Goal: Task Accomplishment & Management: Use online tool/utility

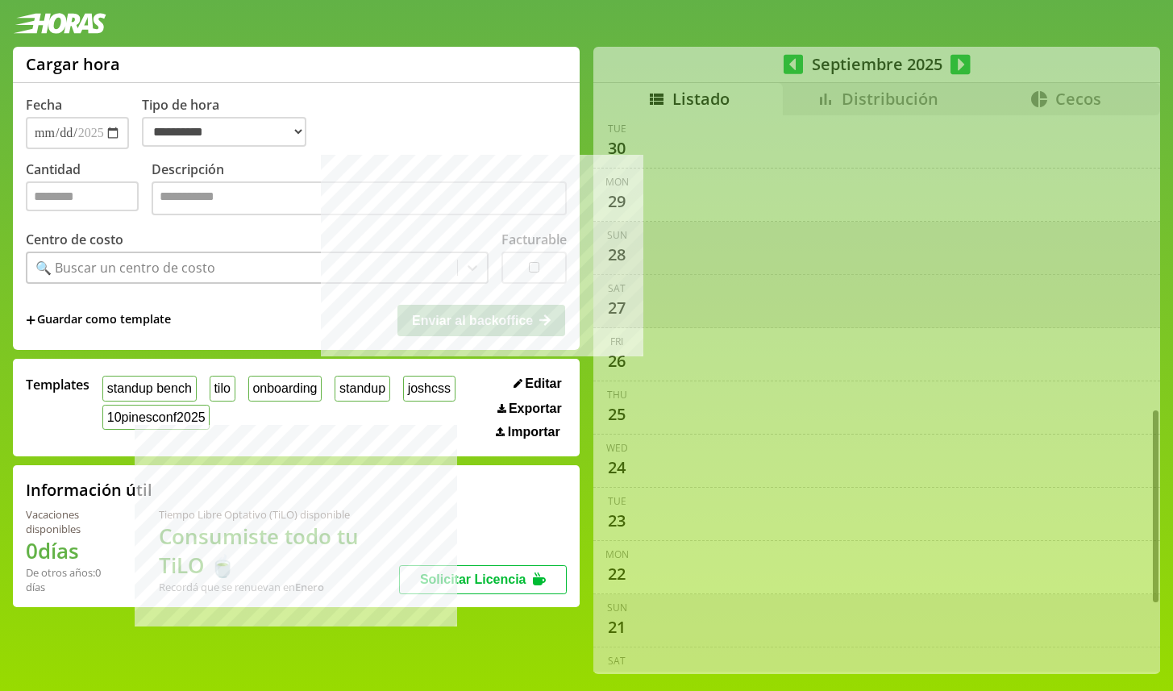
select select "**********"
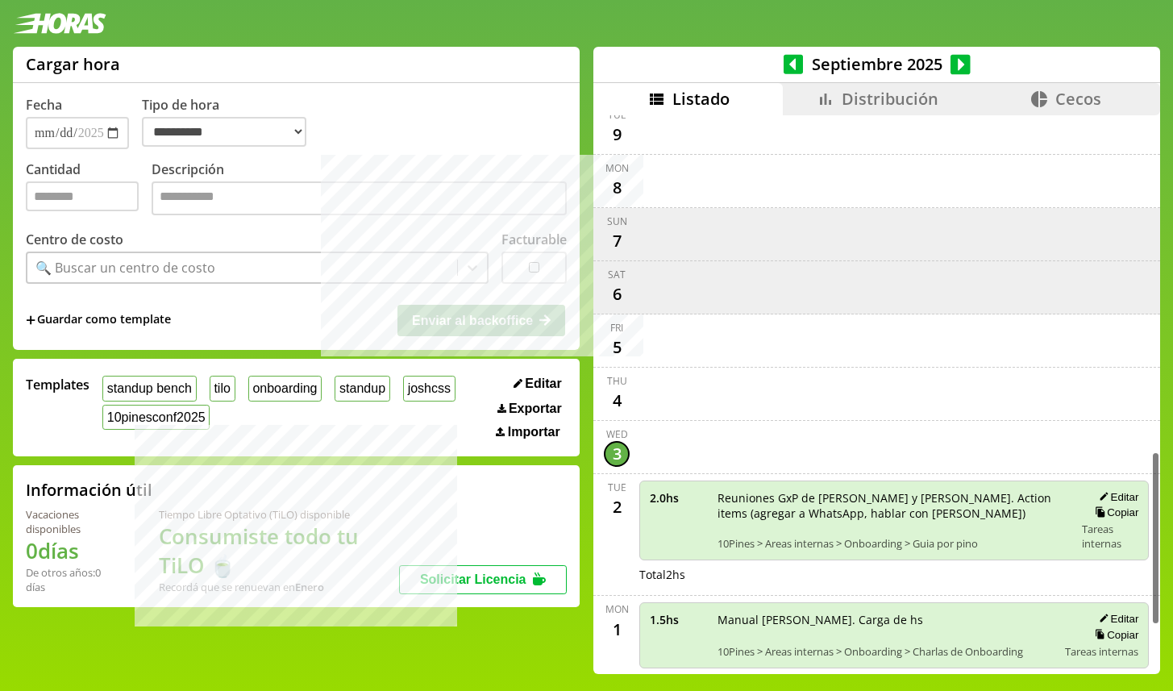
scroll to position [1227, 0]
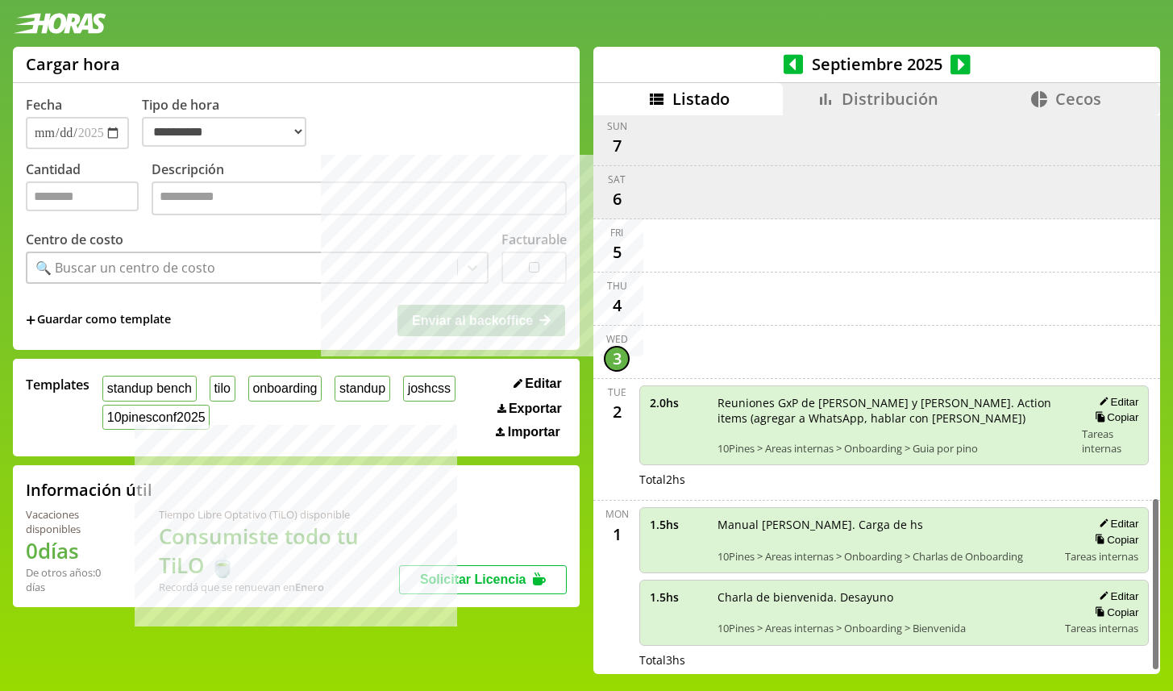
click at [874, 84] on li "Distribución" at bounding box center [877, 99] width 189 height 32
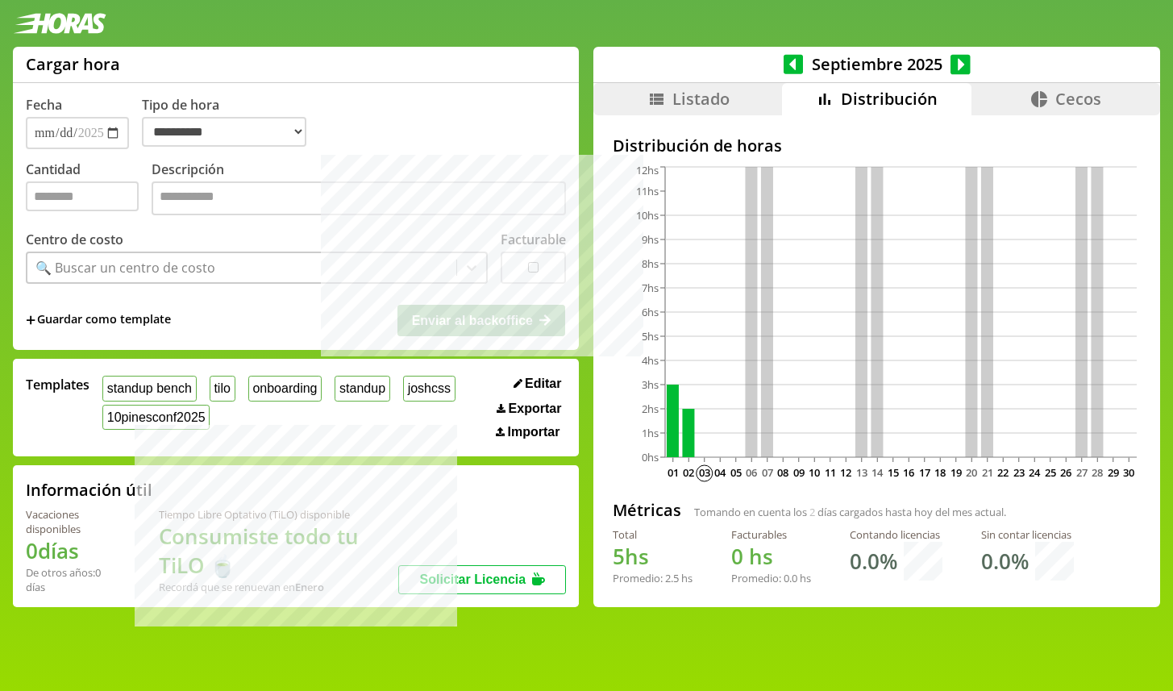
click at [1038, 102] on icon at bounding box center [1040, 99] width 16 height 16
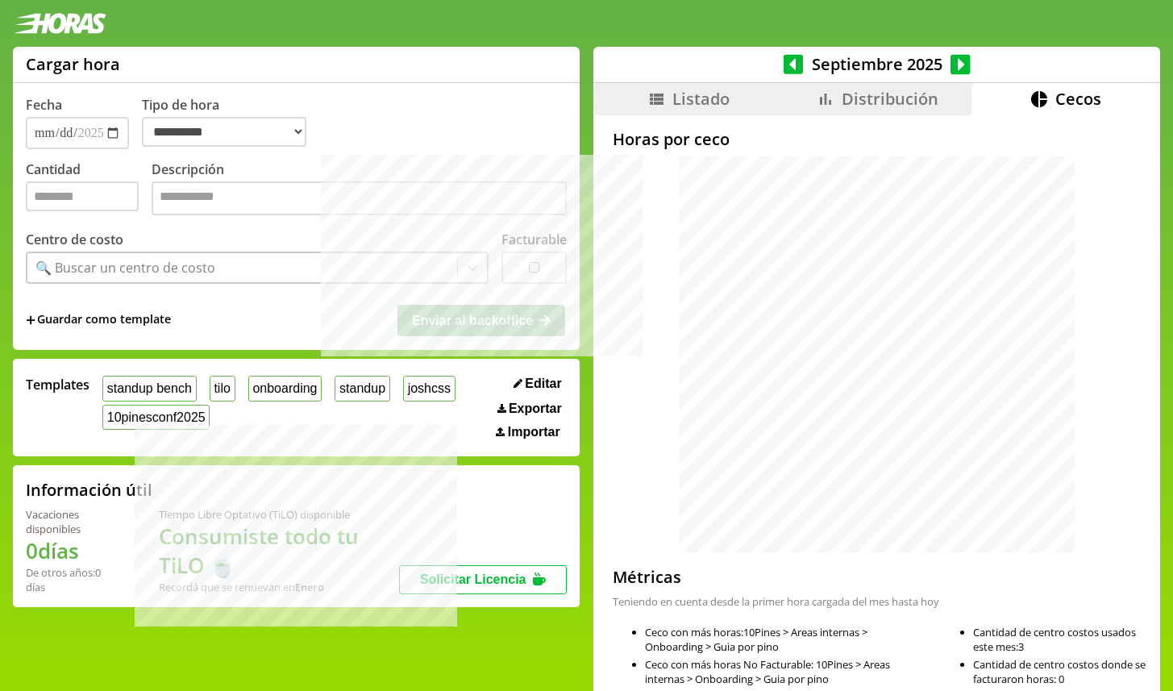
click at [839, 94] on li "Distribución" at bounding box center [877, 99] width 189 height 32
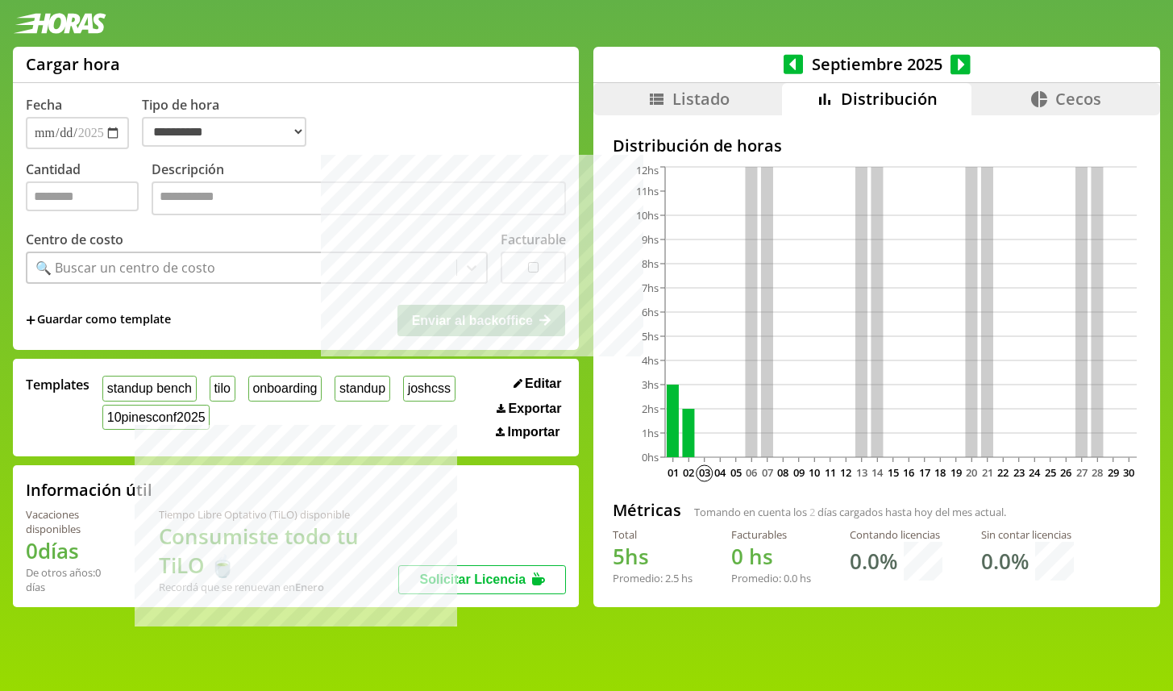
click at [712, 98] on span "Listado" at bounding box center [701, 99] width 57 height 22
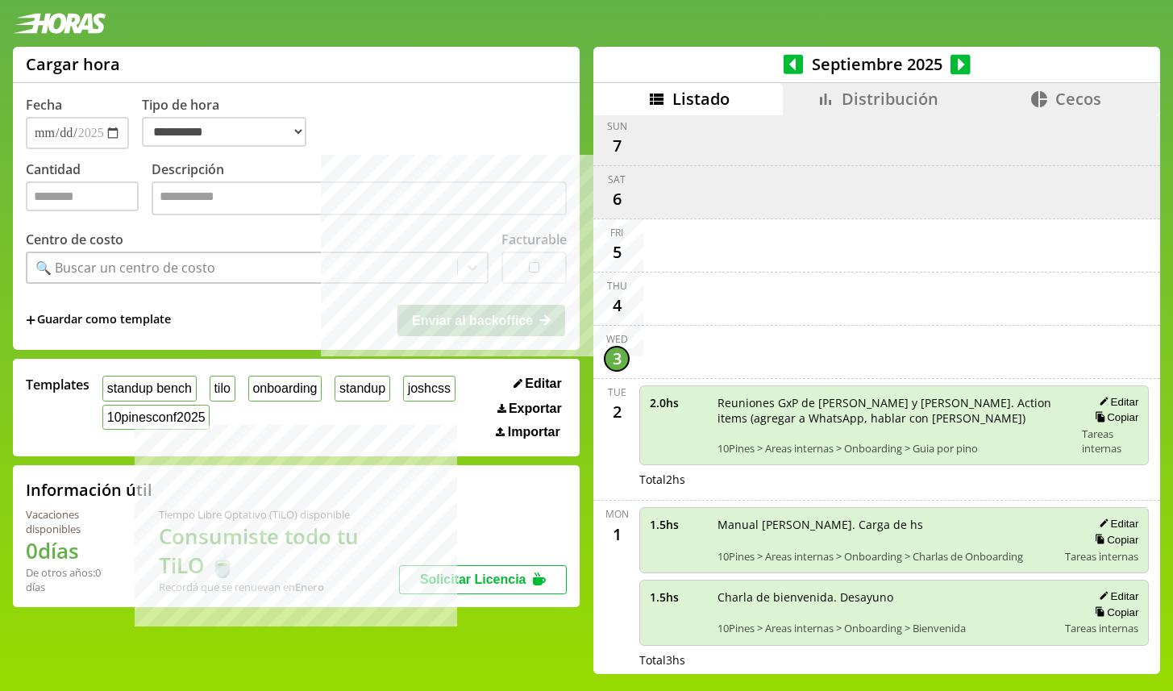
click at [798, 64] on icon at bounding box center [794, 64] width 20 height 20
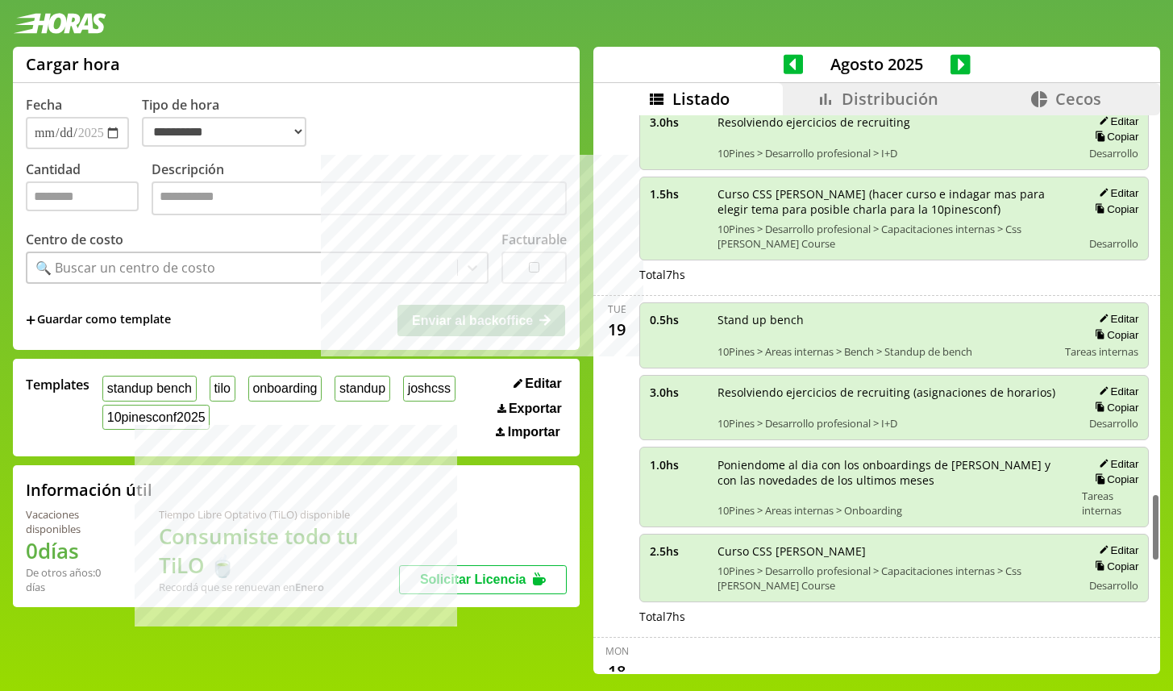
scroll to position [3069, 0]
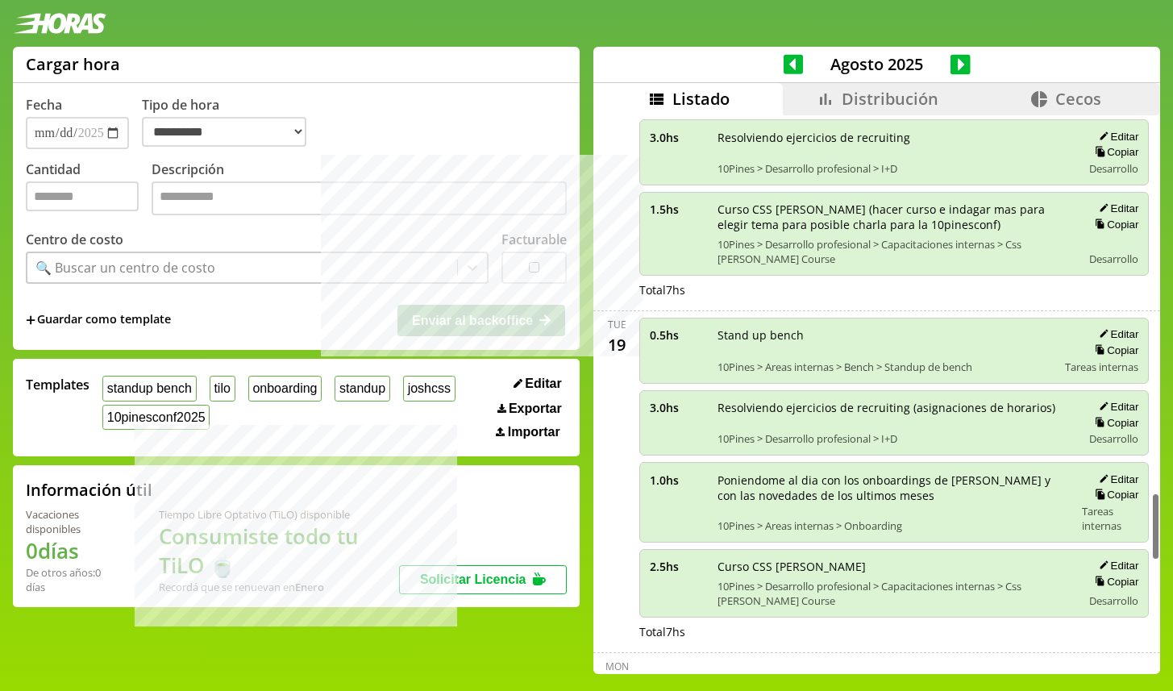
click at [1095, 100] on span "Cecos" at bounding box center [1079, 99] width 46 height 22
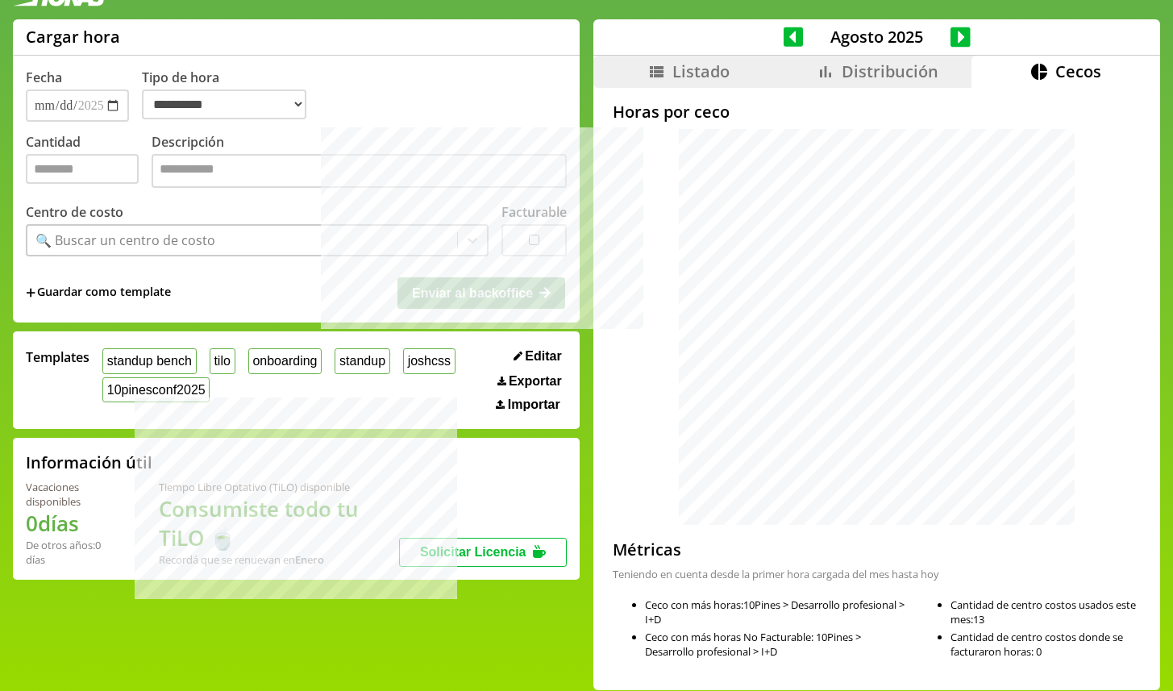
scroll to position [40, 0]
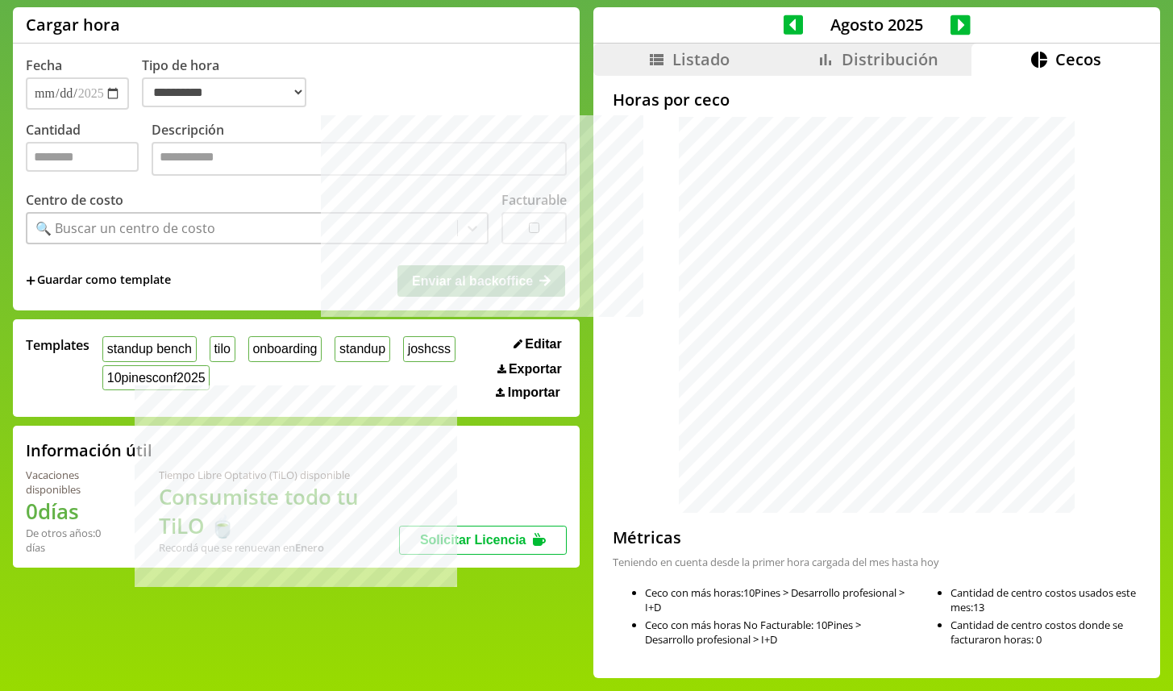
click at [730, 49] on li "Listado" at bounding box center [688, 60] width 189 height 32
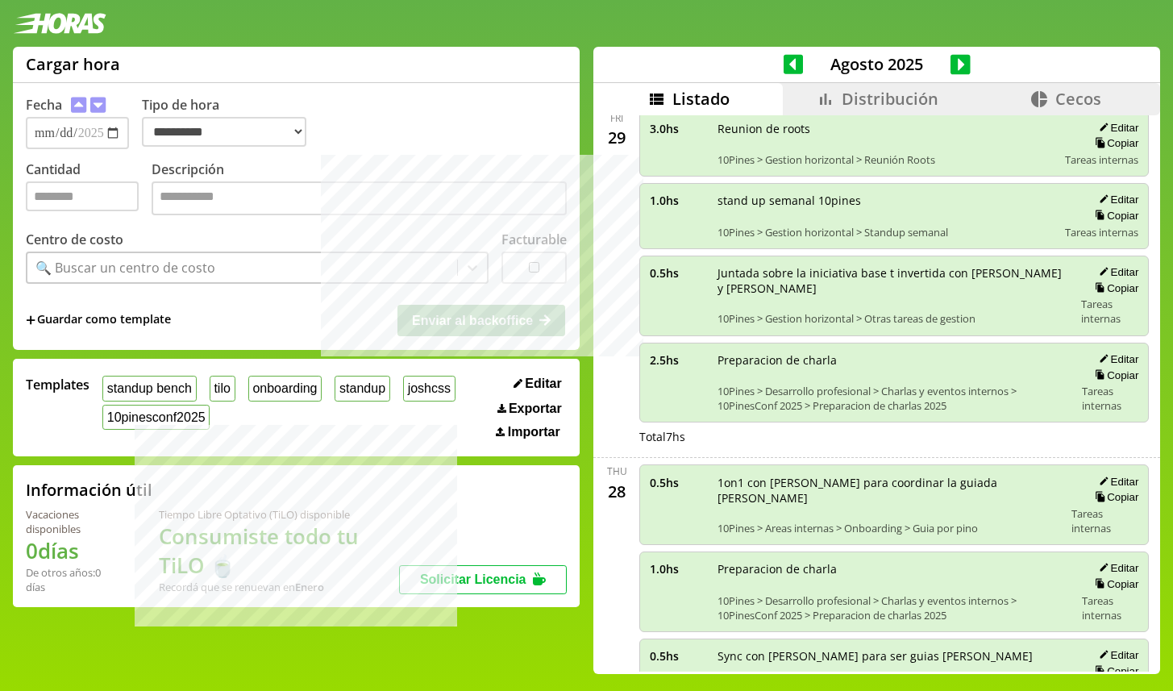
scroll to position [2863, 0]
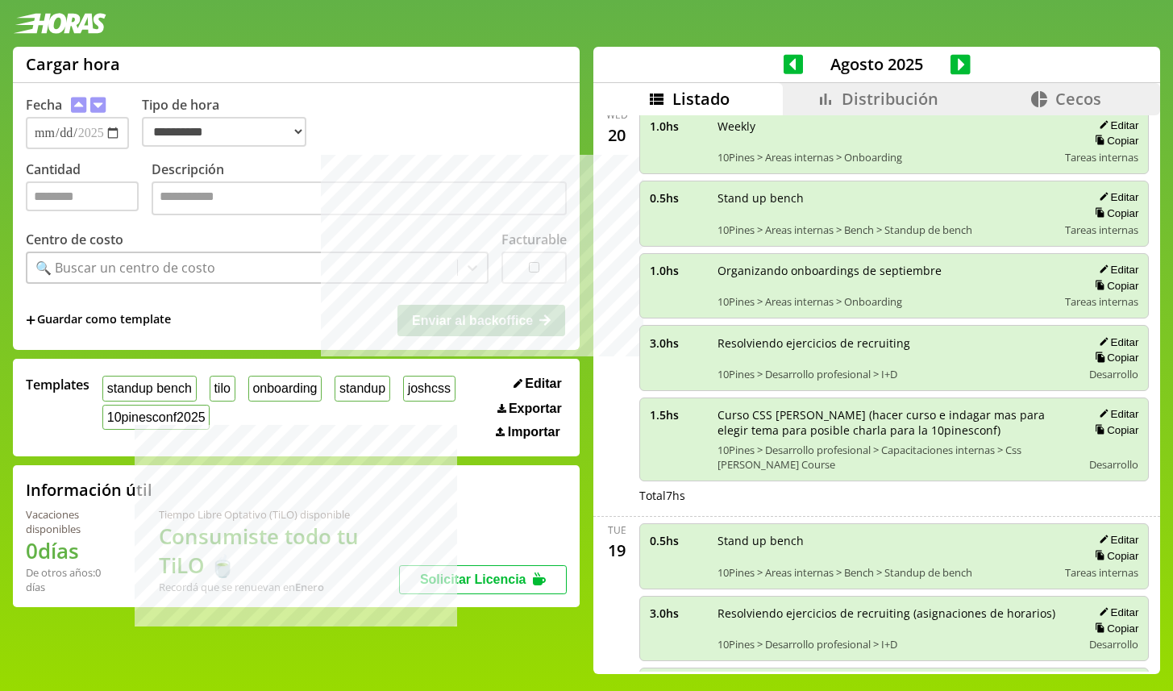
click at [973, 69] on div "Agosto 2025" at bounding box center [877, 65] width 567 height 36
click at [963, 67] on icon at bounding box center [961, 64] width 20 height 20
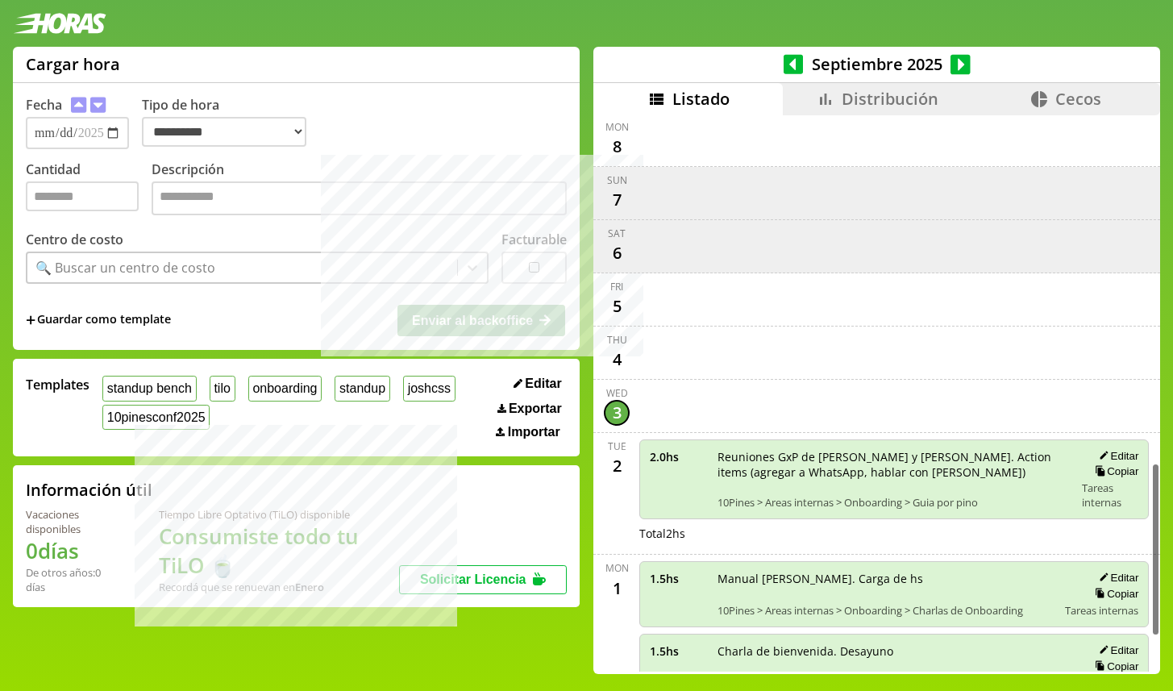
scroll to position [1227, 0]
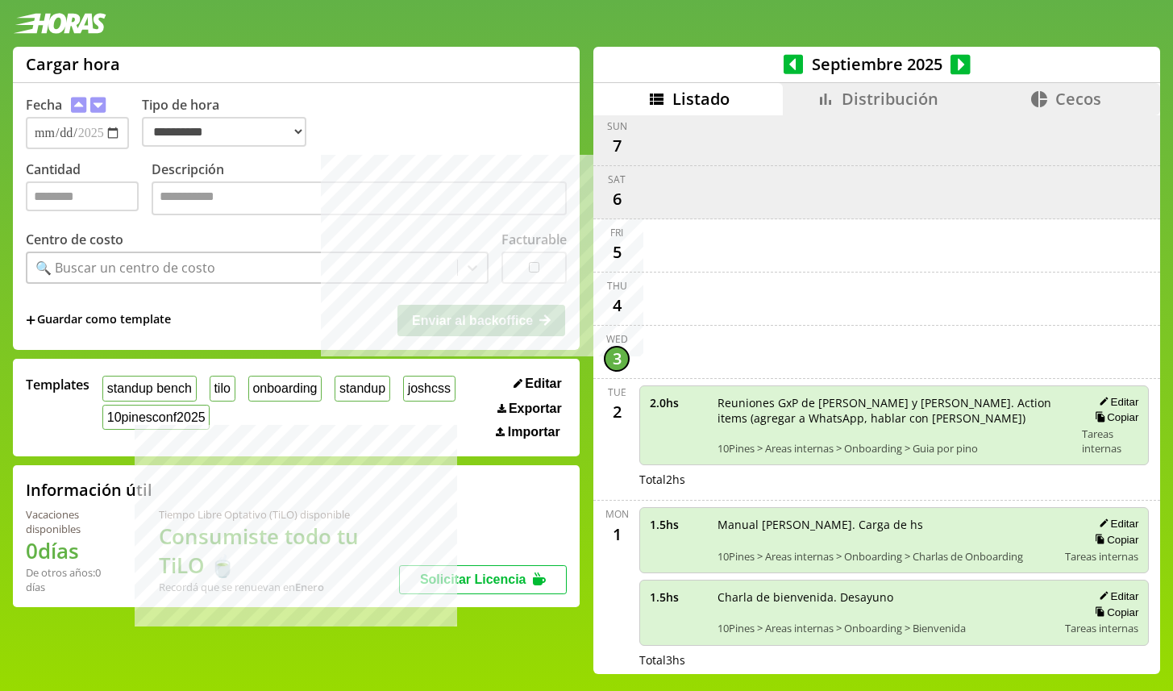
click at [817, 352] on div "scrollable content" at bounding box center [894, 352] width 516 height 40
click at [736, 14] on div at bounding box center [586, 23] width 1173 height 47
click at [730, 28] on div at bounding box center [586, 23] width 1173 height 47
click at [1095, 19] on div at bounding box center [586, 23] width 1173 height 47
click at [1100, 14] on div at bounding box center [586, 23] width 1173 height 47
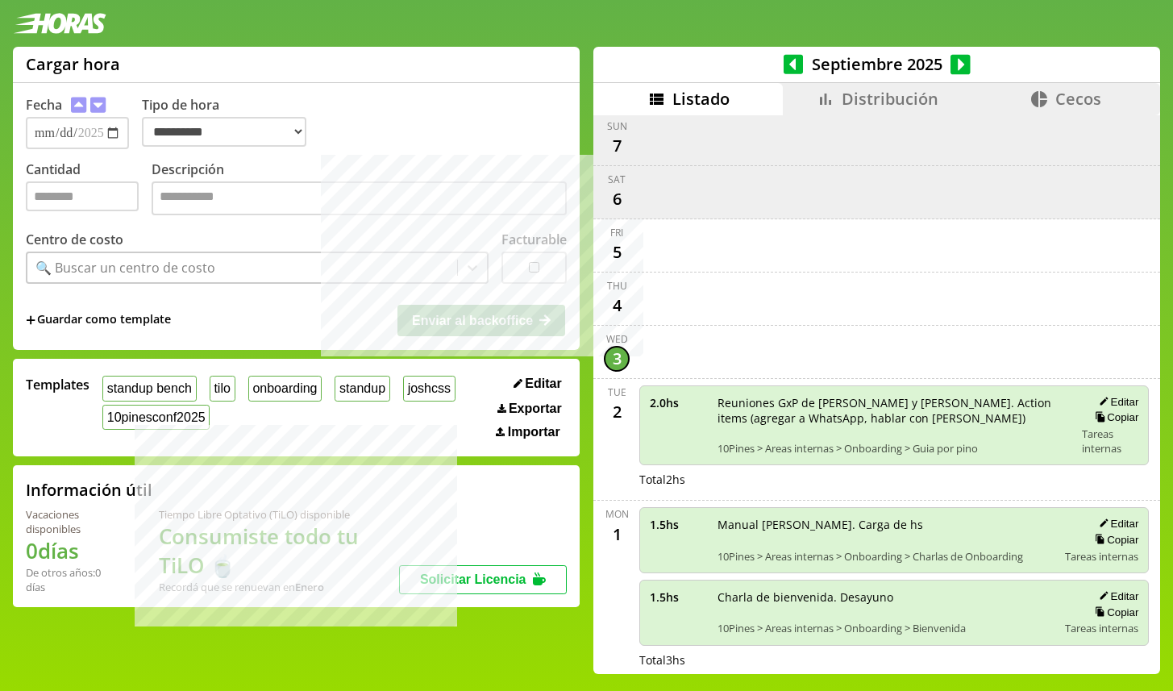
click at [751, 24] on div at bounding box center [586, 23] width 1173 height 47
